Goal: Task Accomplishment & Management: Manage account settings

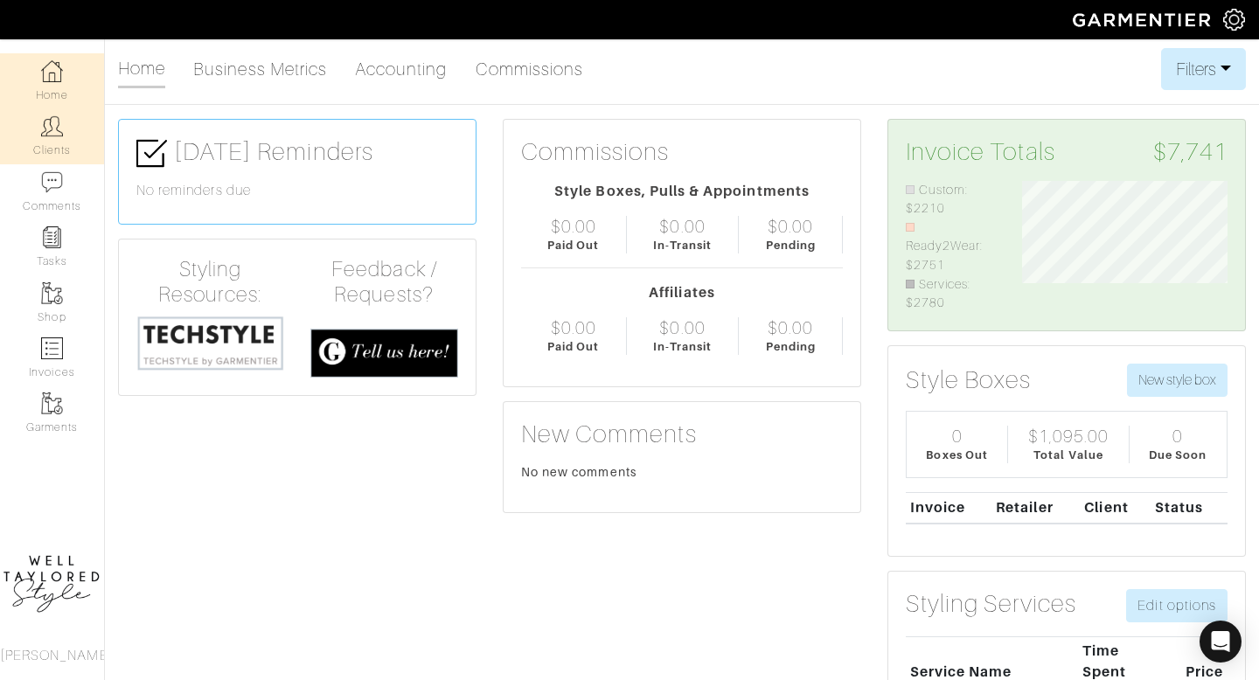
scroll to position [133, 233]
click at [47, 135] on img at bounding box center [52, 126] width 22 height 22
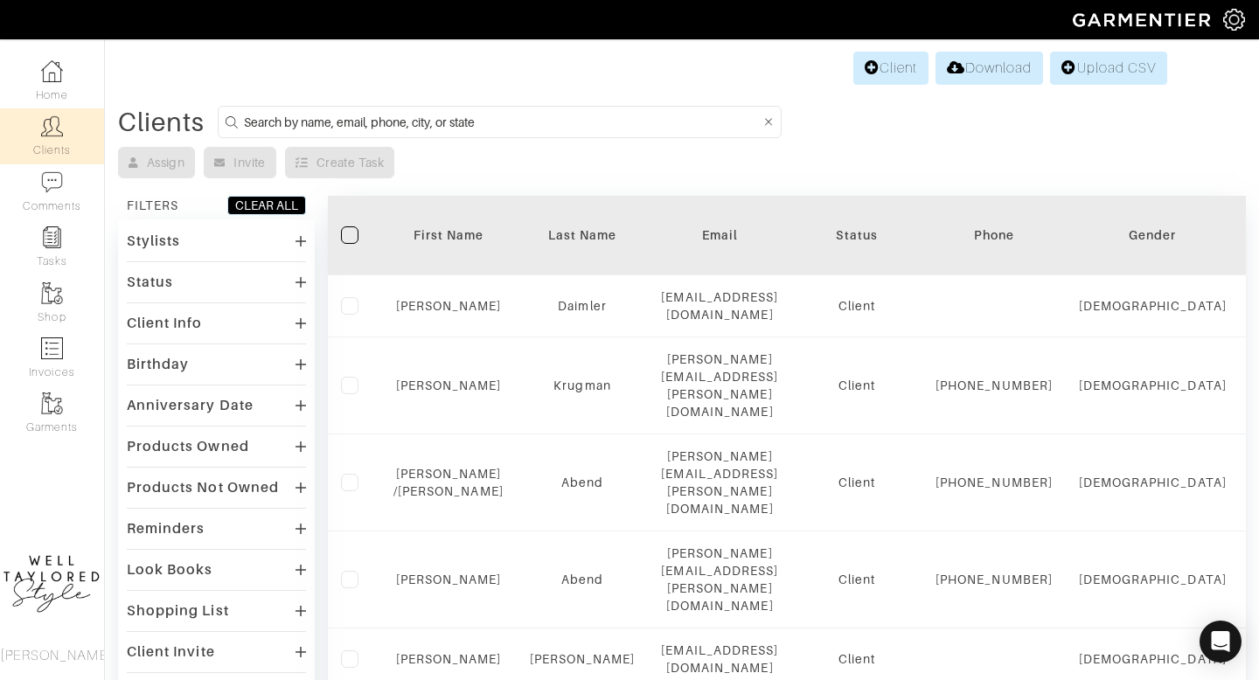
click at [302, 119] on input at bounding box center [502, 122] width 517 height 22
type input "S"
type input "DIANA"
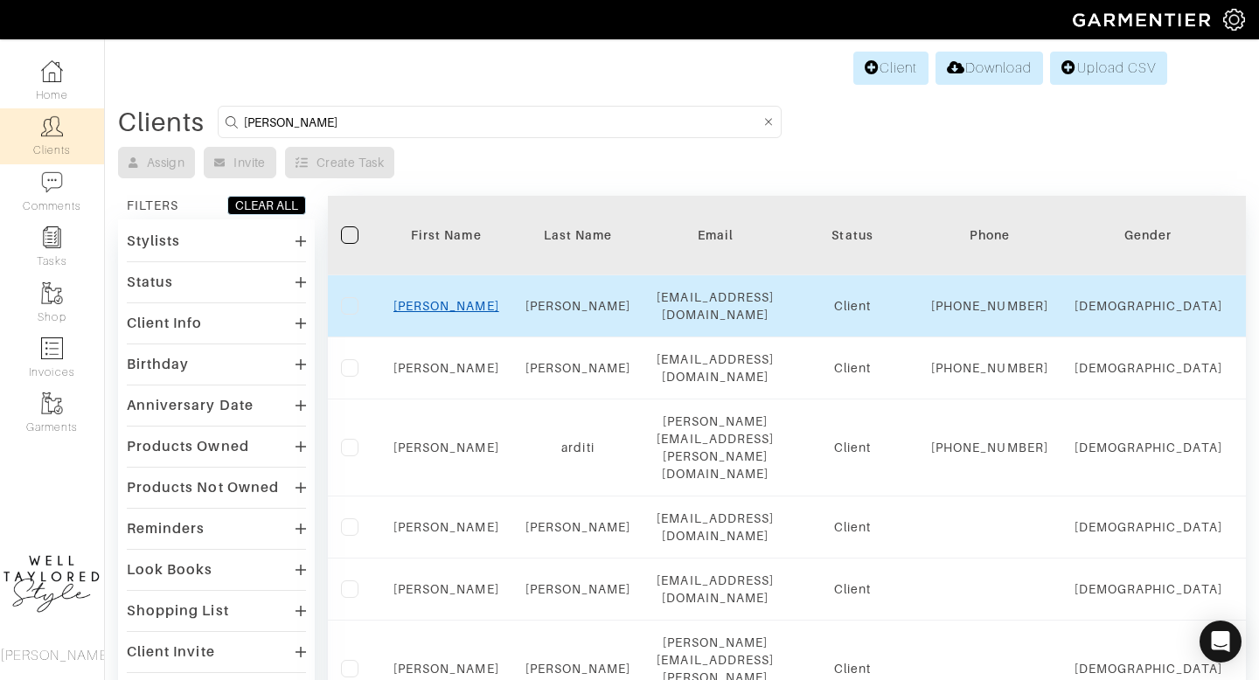
click at [437, 313] on link "Diana" at bounding box center [446, 306] width 106 height 14
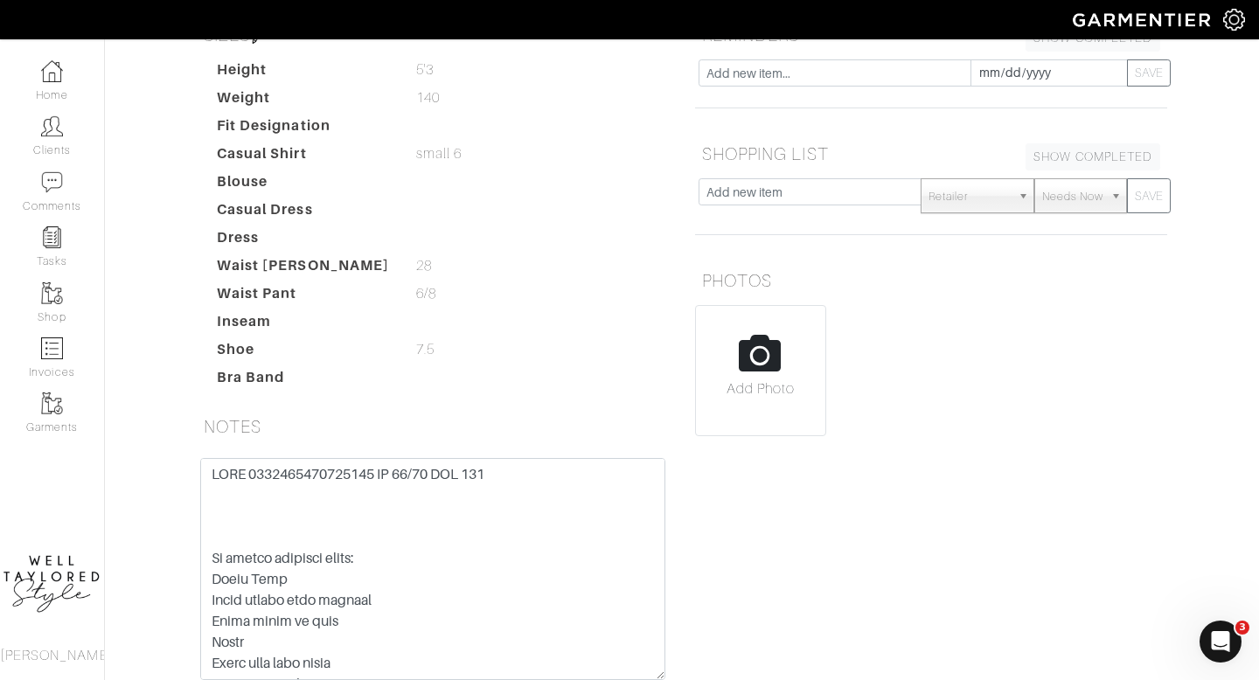
scroll to position [380, 0]
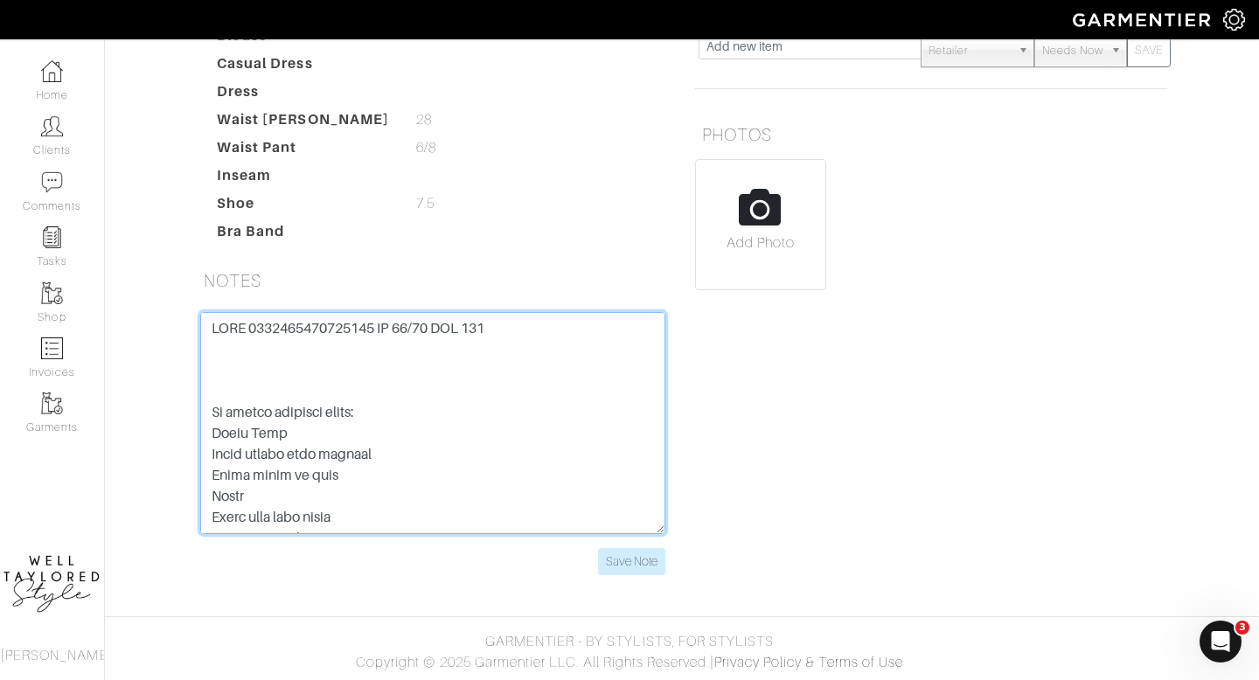
drag, startPoint x: 371, startPoint y: 329, endPoint x: 241, endPoint y: 325, distance: 129.4
click at [241, 325] on textarea at bounding box center [432, 423] width 465 height 222
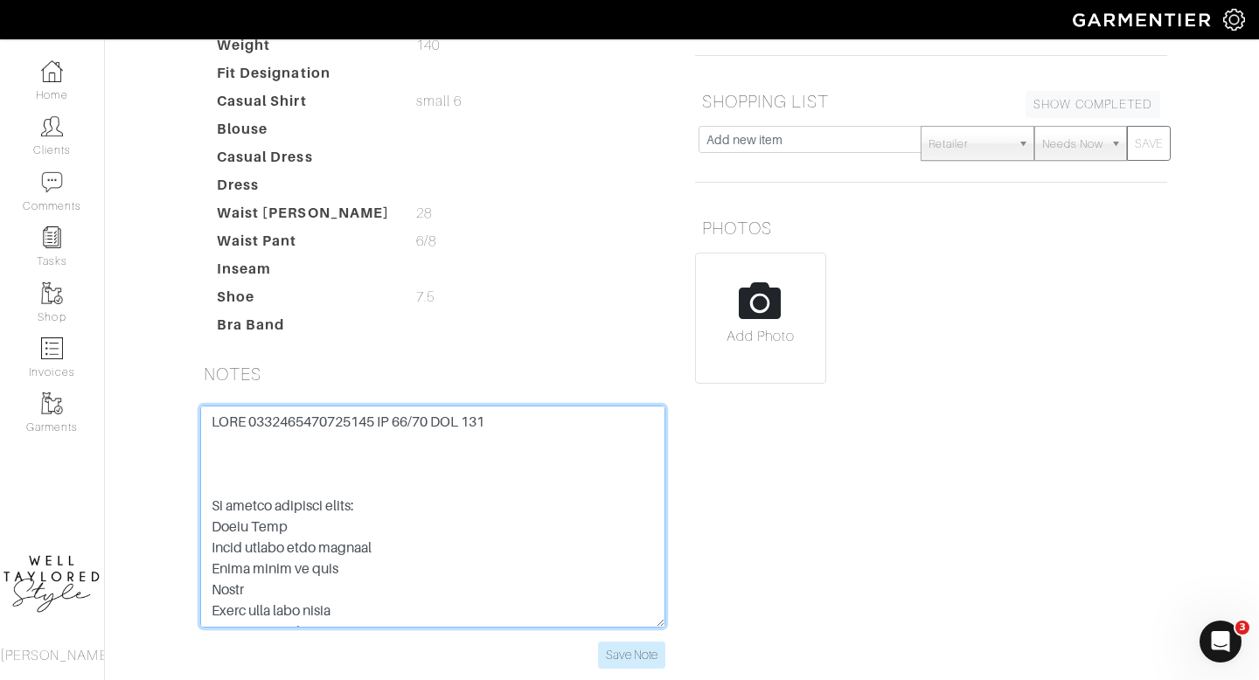
scroll to position [311, 0]
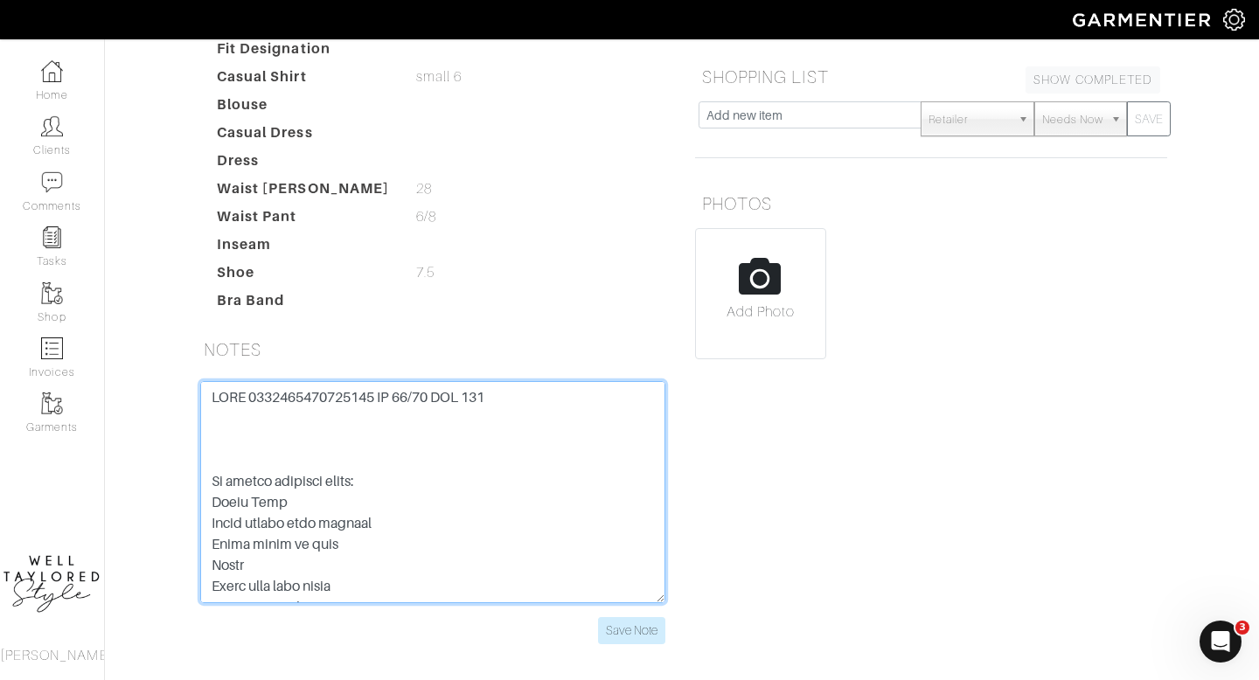
click at [490, 426] on textarea at bounding box center [432, 492] width 465 height 222
paste textarea "Cute sneaker Brown booties Sleeveless sweaters Black jeans - cropped Cool sweat…"
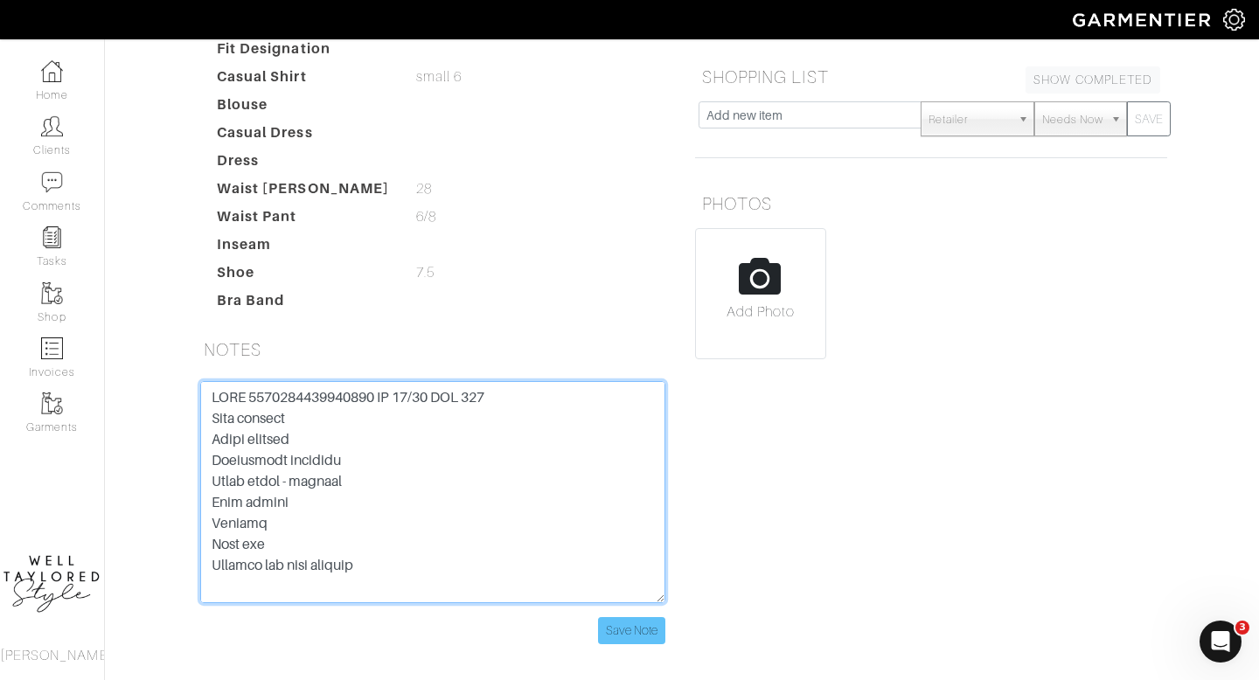
type textarea "LORE 8969110960700792 IP 87/55 DOL 263 Sita consect Adipi elitsed Doeiusmodt in…"
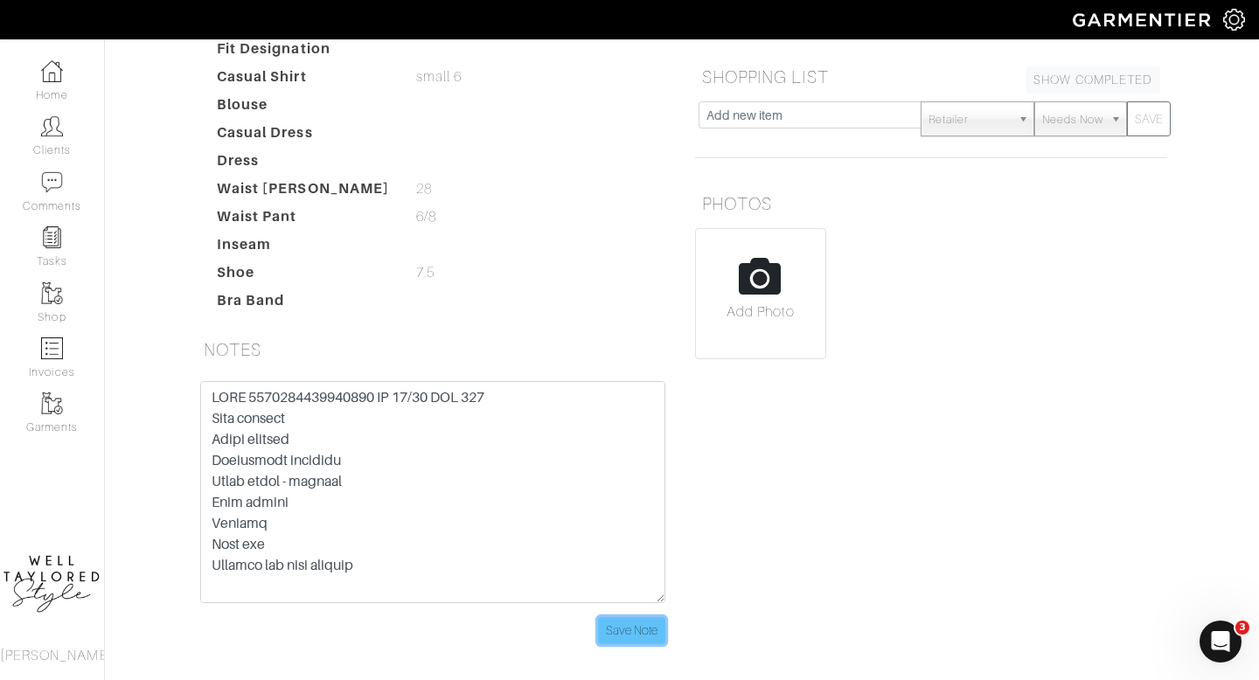
click at [643, 638] on input "Save Note" at bounding box center [631, 630] width 67 height 27
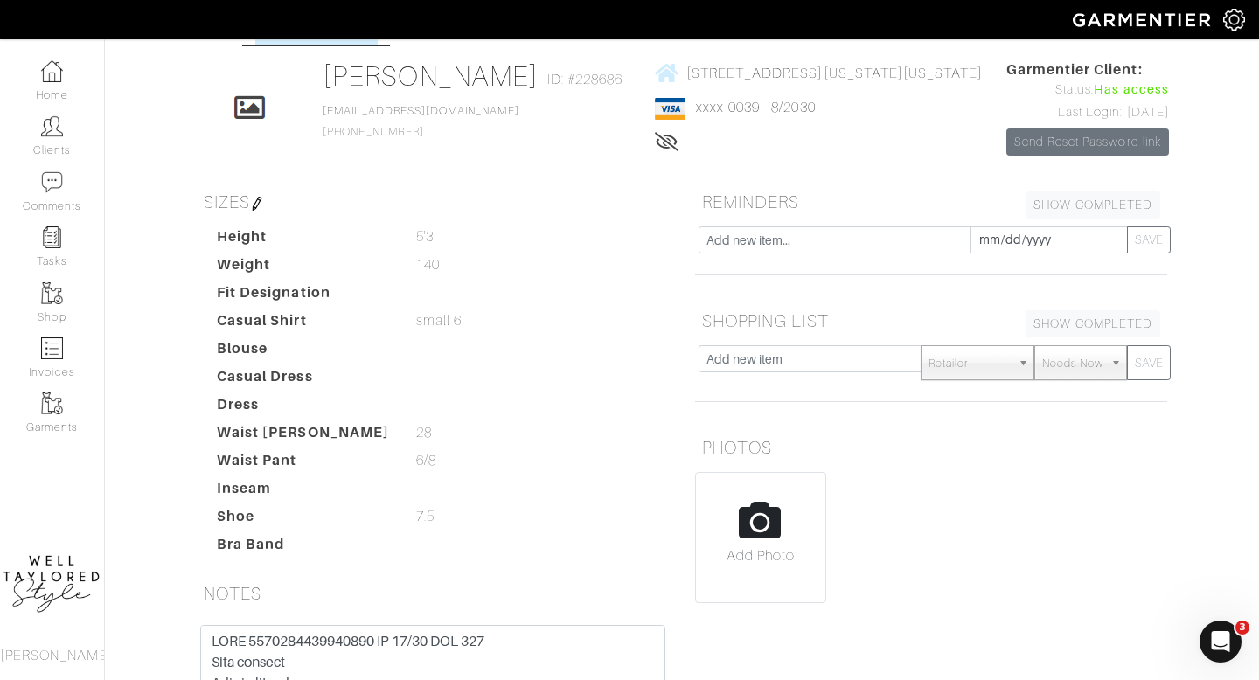
scroll to position [380, 0]
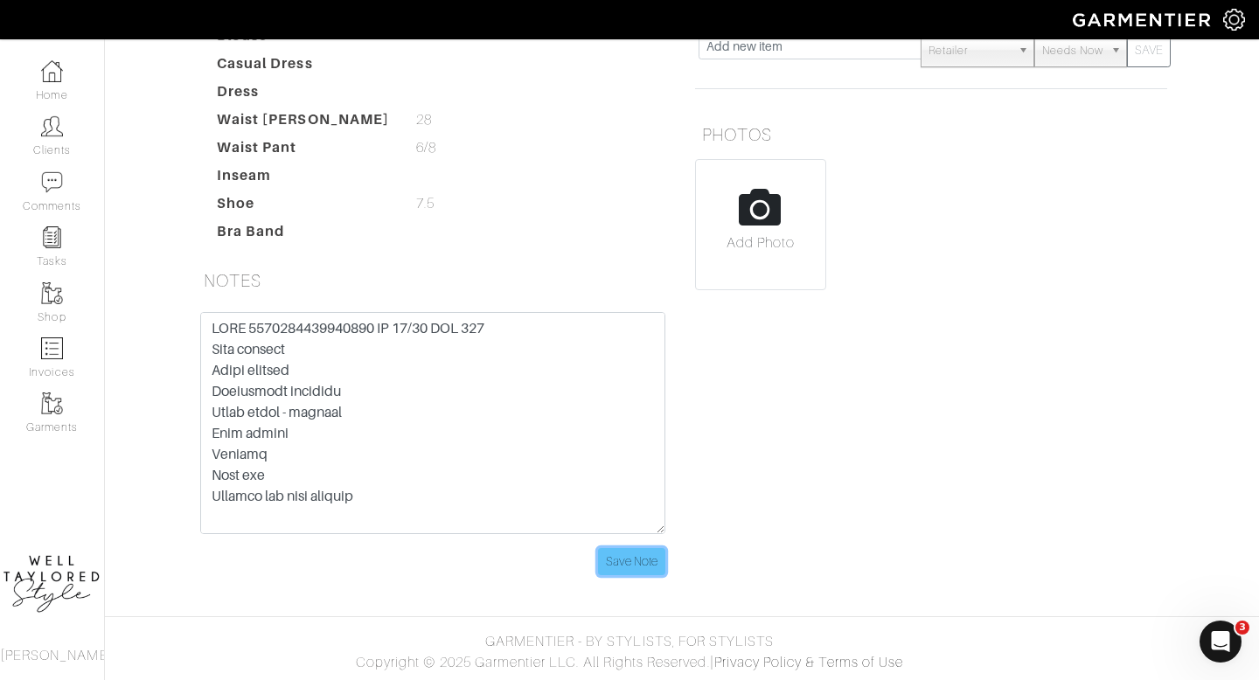
click at [622, 570] on input "Save Note" at bounding box center [631, 561] width 67 height 27
